Goal: Transaction & Acquisition: Purchase product/service

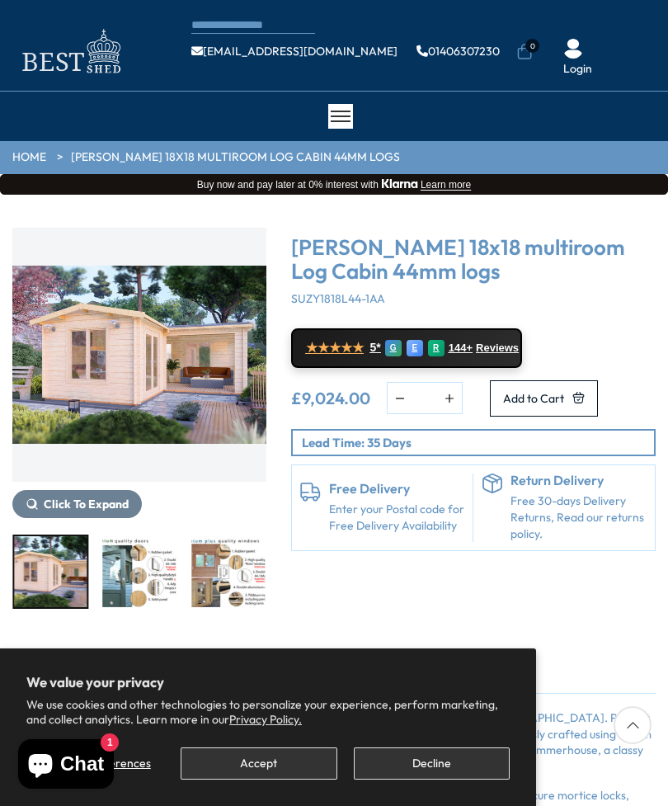
click at [142, 575] on img "3 / 7" at bounding box center [139, 571] width 73 height 71
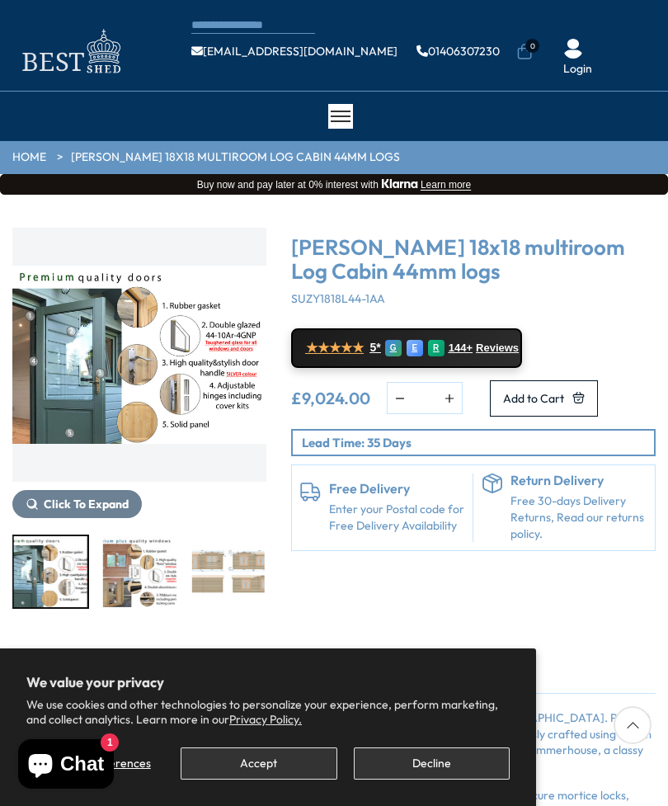
click at [155, 582] on img "4 / 7" at bounding box center [139, 571] width 73 height 71
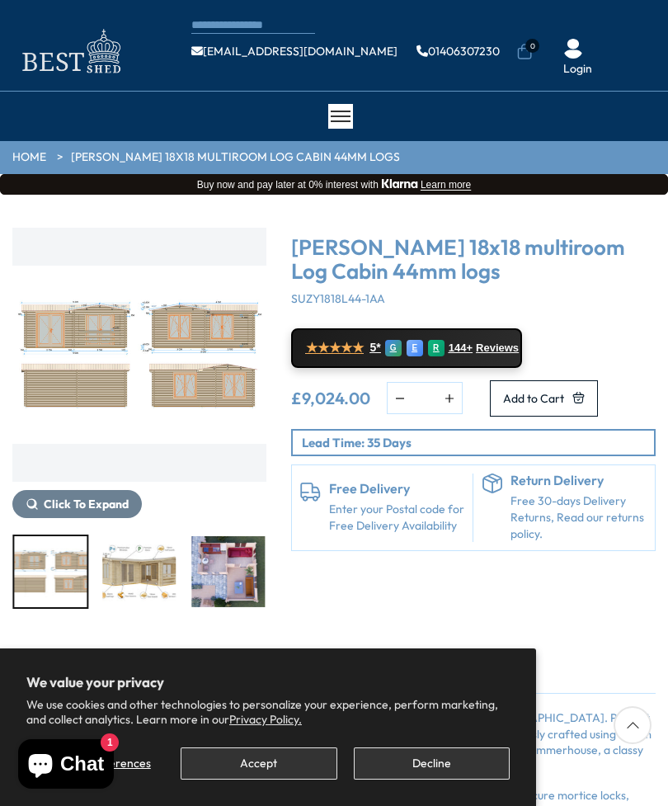
click at [177, 575] on img "6 / 7" at bounding box center [139, 571] width 73 height 71
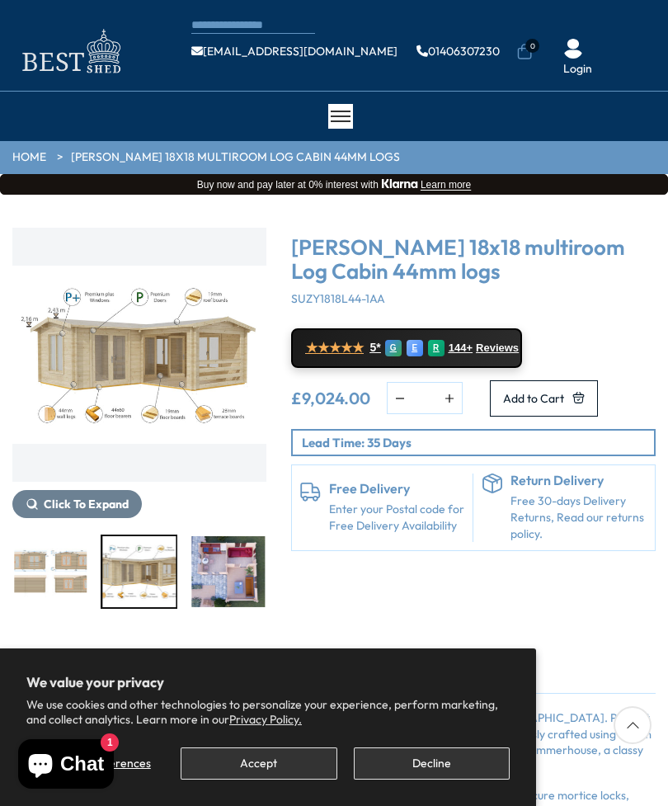
click at [154, 569] on img "6 / 7" at bounding box center [139, 571] width 73 height 71
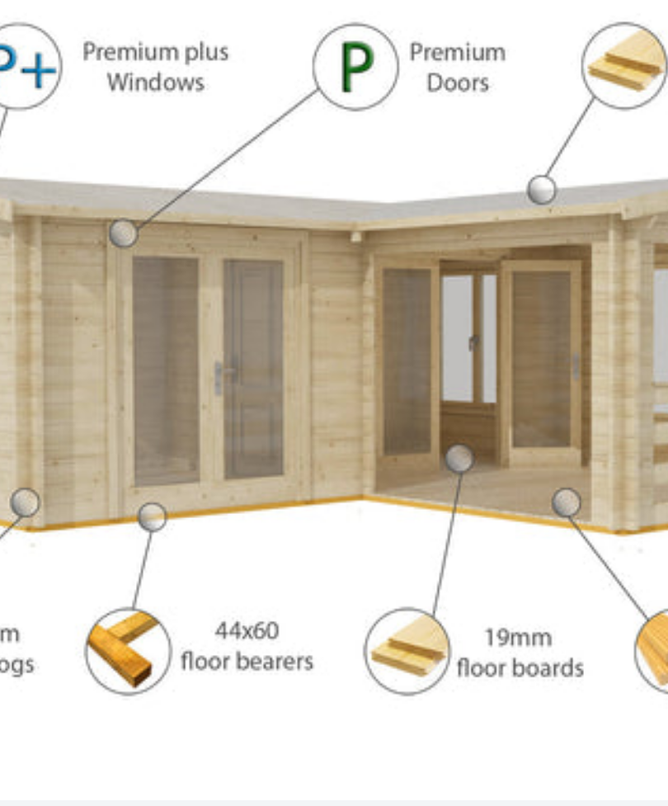
click at [50, 228] on img "6 / 7" at bounding box center [139, 355] width 254 height 254
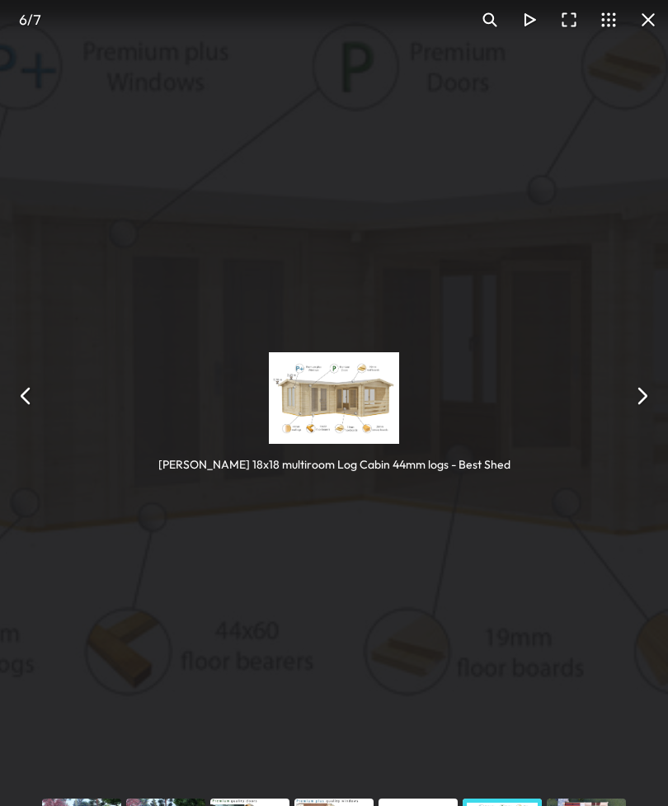
click at [193, 359] on button "You can close this modal content with the ESC key" at bounding box center [197, 363] width 8 height 8
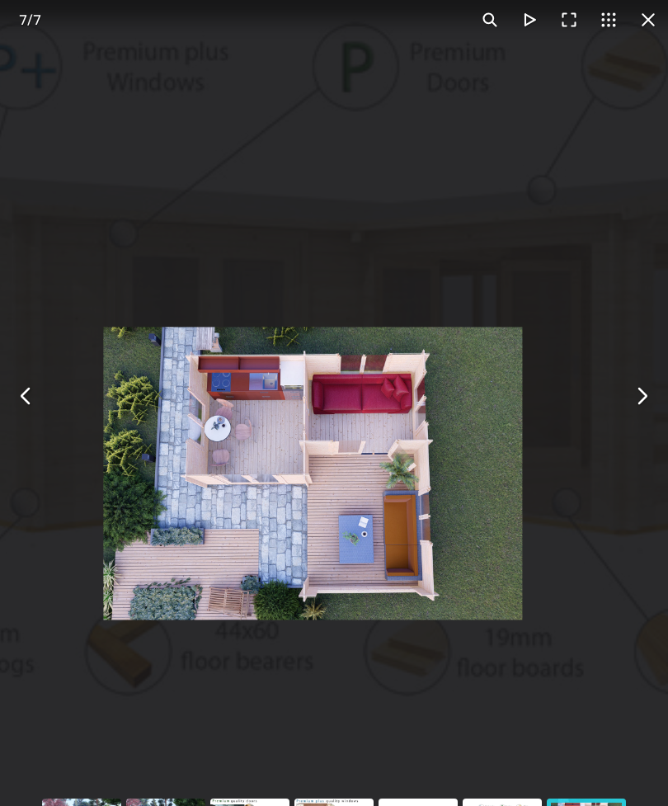
click at [193, 359] on button "You can close this modal content with the ESC key" at bounding box center [197, 363] width 8 height 8
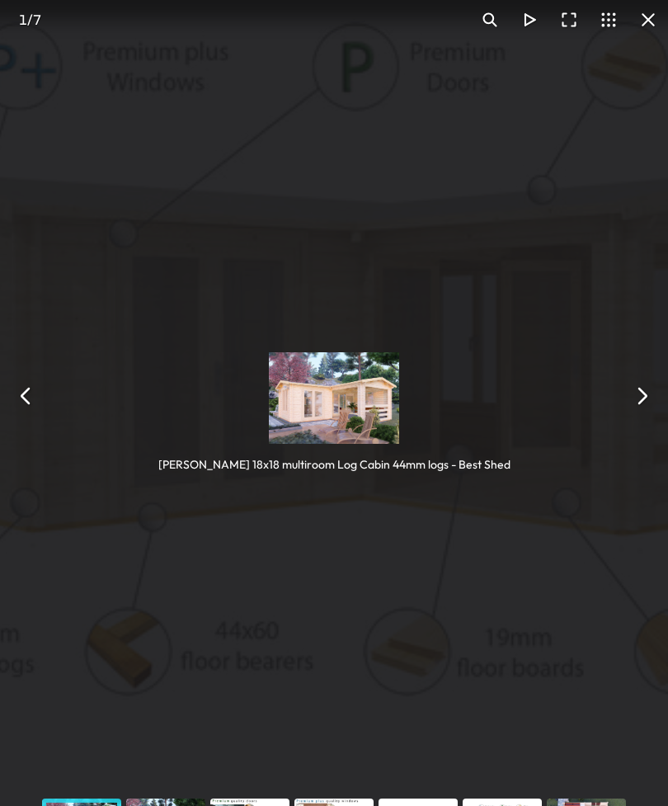
click at [194, 284] on button "You can close this modal content with the ESC key" at bounding box center [198, 288] width 8 height 8
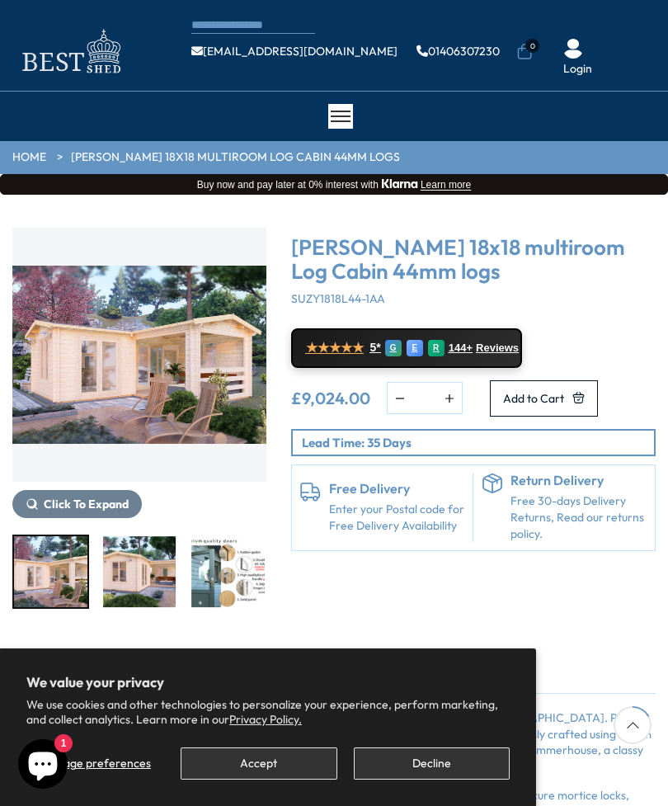
scroll to position [220, 0]
